Goal: Task Accomplishment & Management: Complete application form

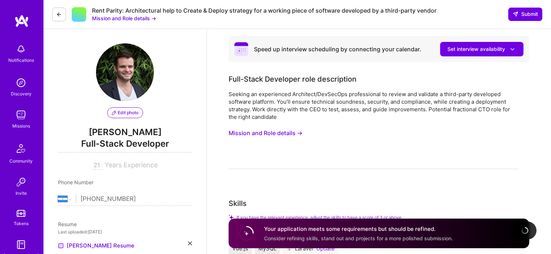
select select "AR"
click at [58, 13] on icon at bounding box center [59, 15] width 6 height 6
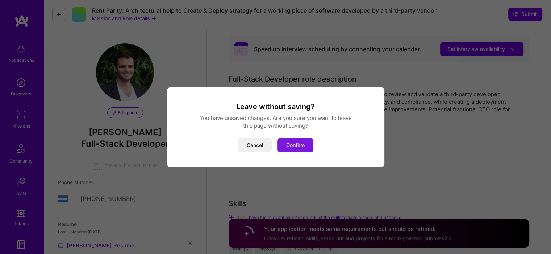
click at [292, 146] on button "Confirm" at bounding box center [295, 145] width 36 height 14
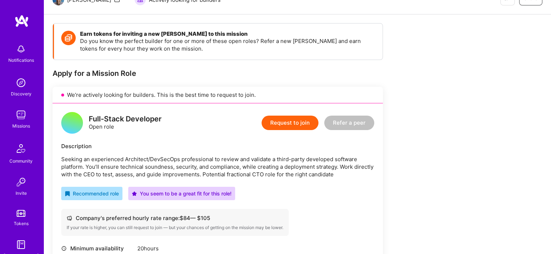
scroll to position [85, 0]
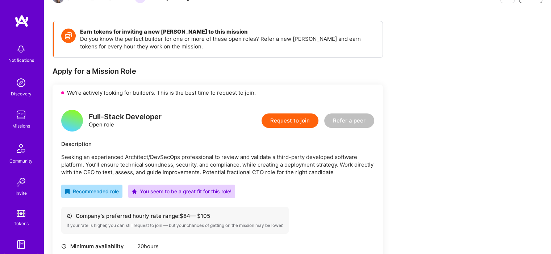
click at [287, 122] on button "Request to join" at bounding box center [289, 121] width 57 height 14
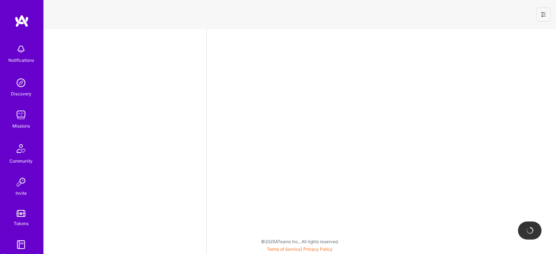
select select "AR"
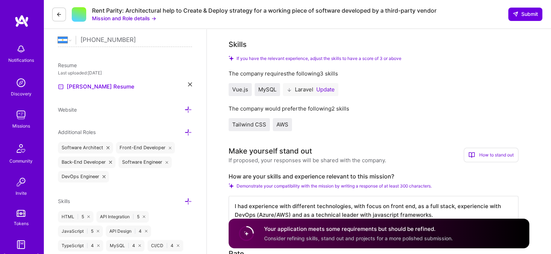
scroll to position [159, 0]
click at [327, 88] on button "Update" at bounding box center [325, 90] width 18 height 6
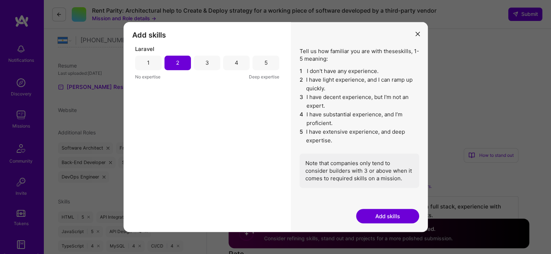
click at [210, 65] on div "3" at bounding box center [207, 63] width 26 height 14
click at [366, 218] on button "Add skills" at bounding box center [387, 216] width 63 height 14
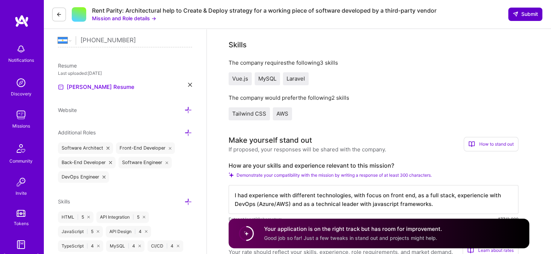
click at [517, 17] on span "Submit" at bounding box center [524, 13] width 25 height 7
